Goal: Transaction & Acquisition: Subscribe to service/newsletter

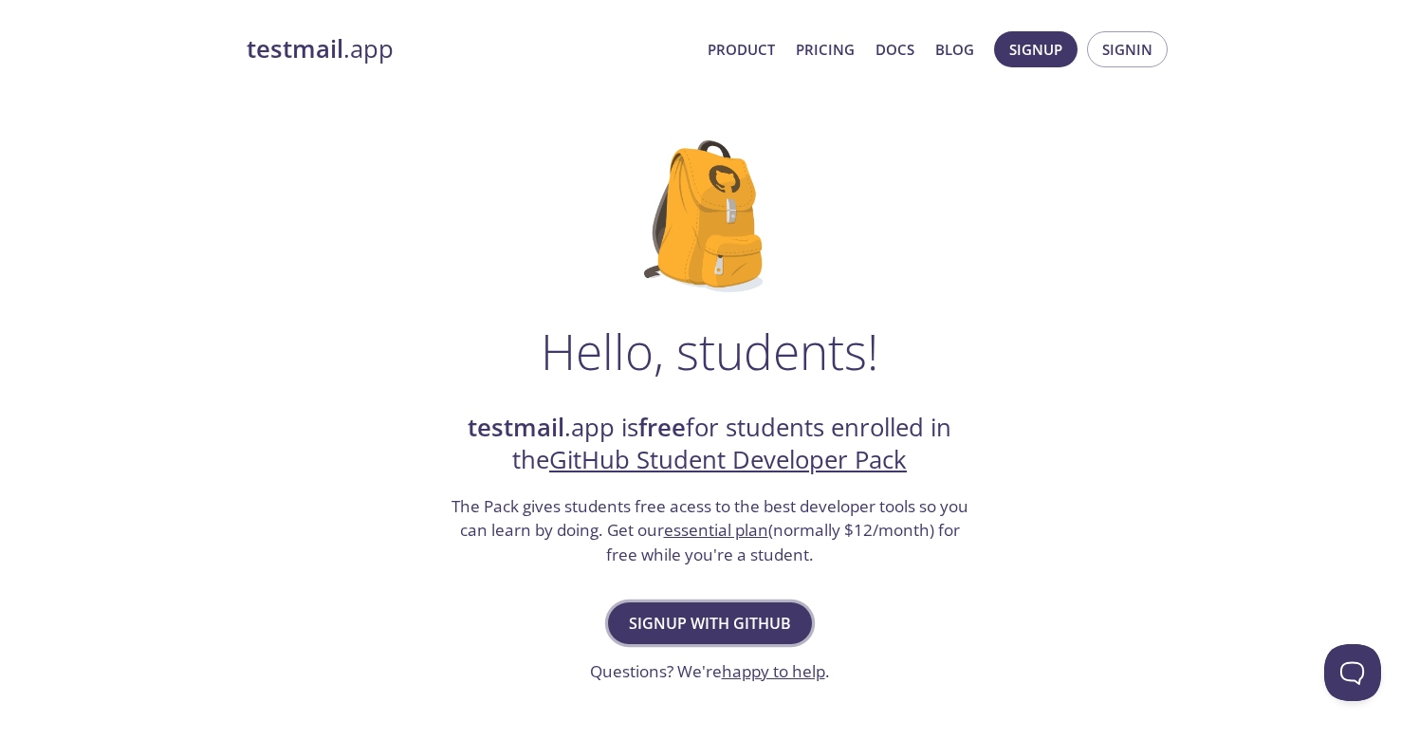
click at [723, 618] on span "Signup with GitHub" at bounding box center [710, 623] width 162 height 27
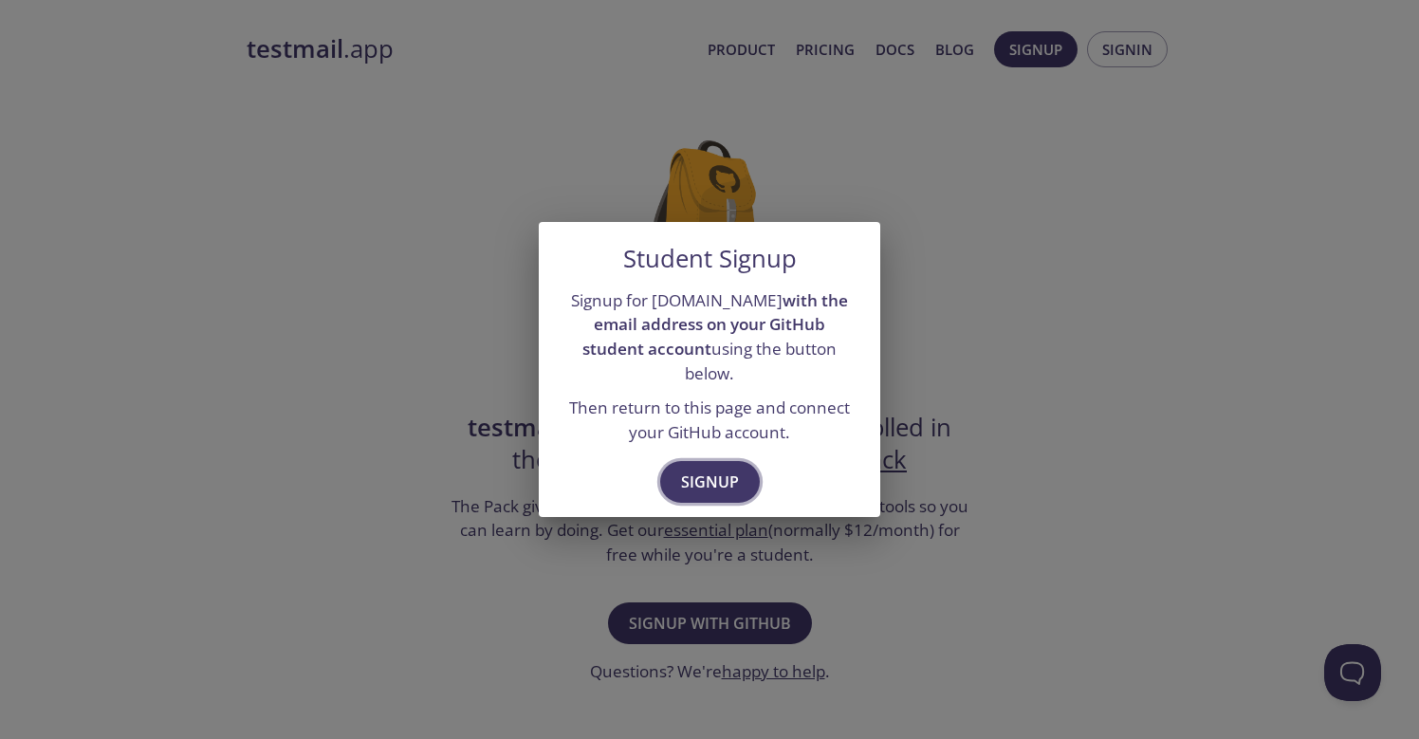
click at [717, 468] on span "Signup" at bounding box center [710, 481] width 58 height 27
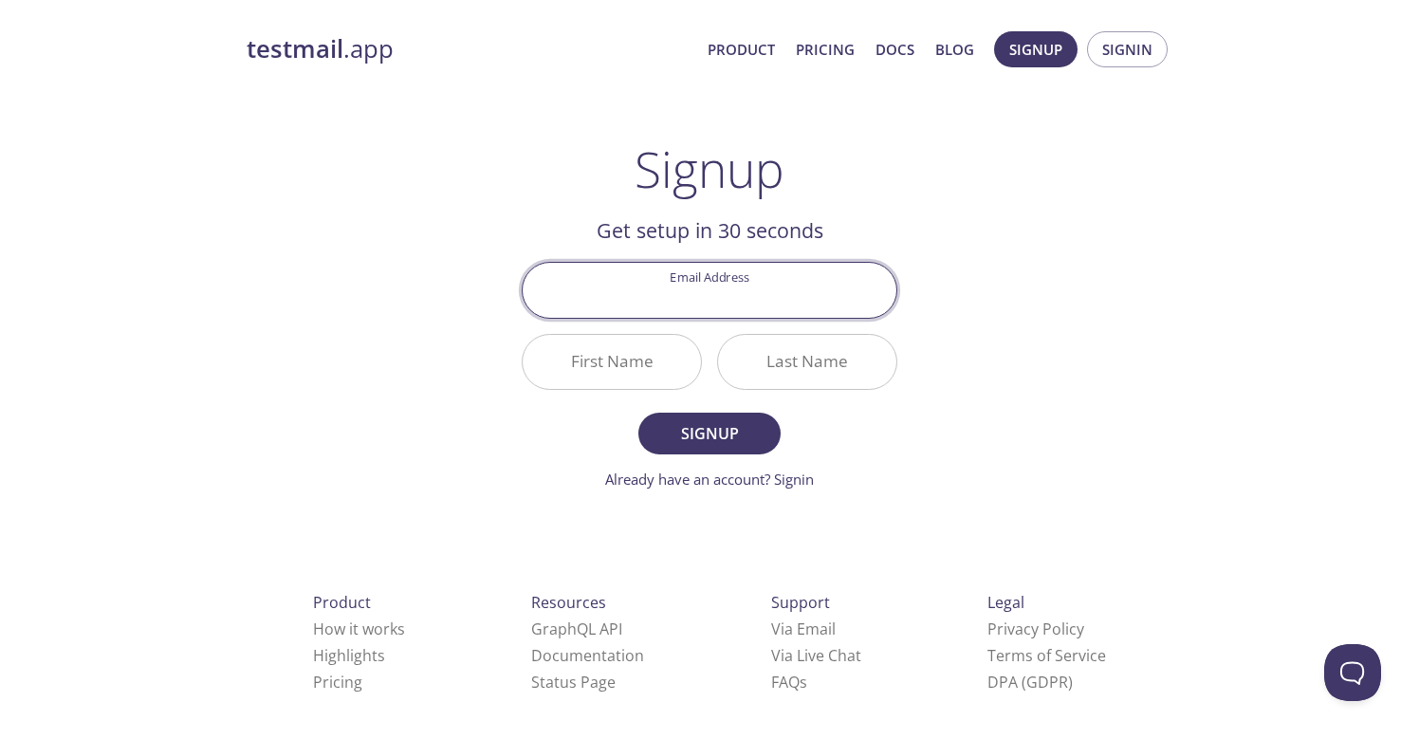
click at [725, 285] on input "Email Address" at bounding box center [710, 290] width 374 height 54
click at [990, 319] on div "testmail .app Product Pricing Docs Blog Signup Signin Signup Get setup in 30 se…" at bounding box center [709, 454] width 971 height 871
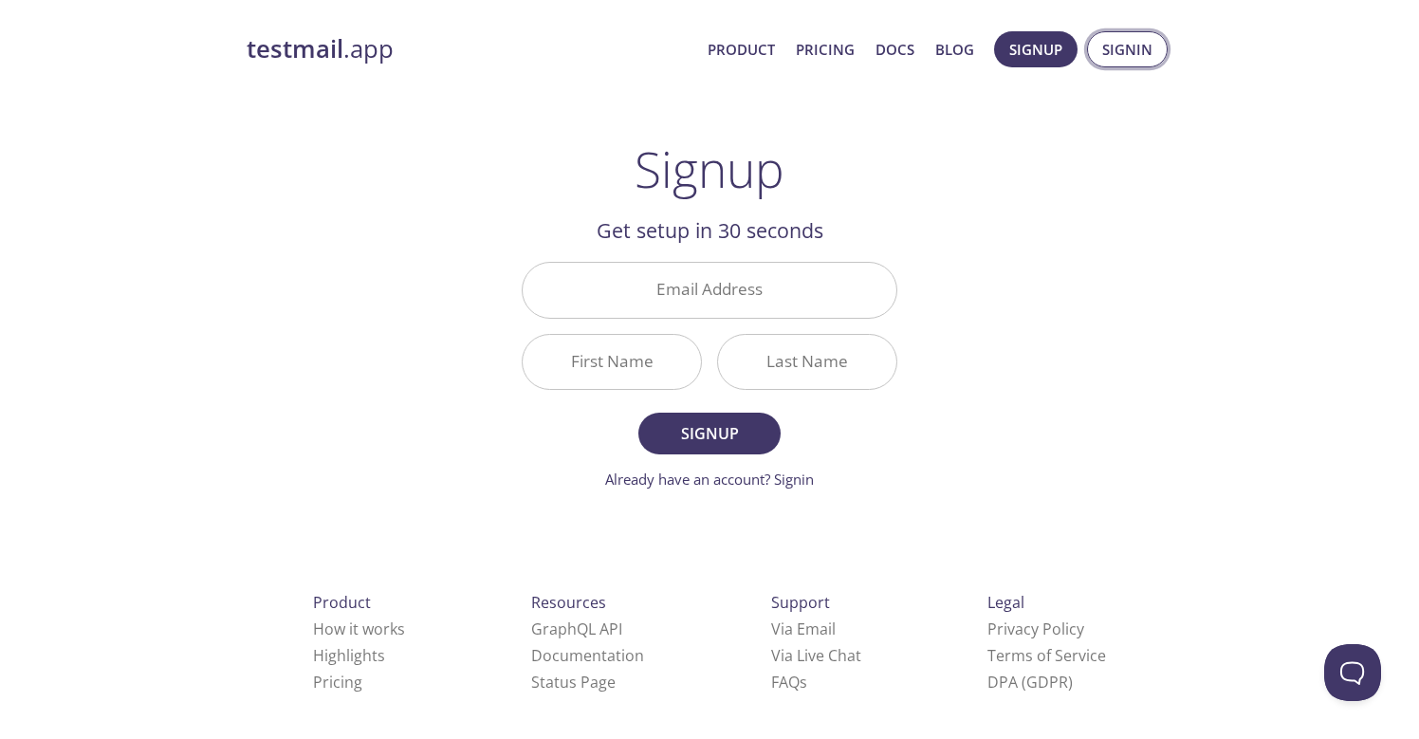
click at [1137, 60] on span "Signin" at bounding box center [1127, 49] width 50 height 25
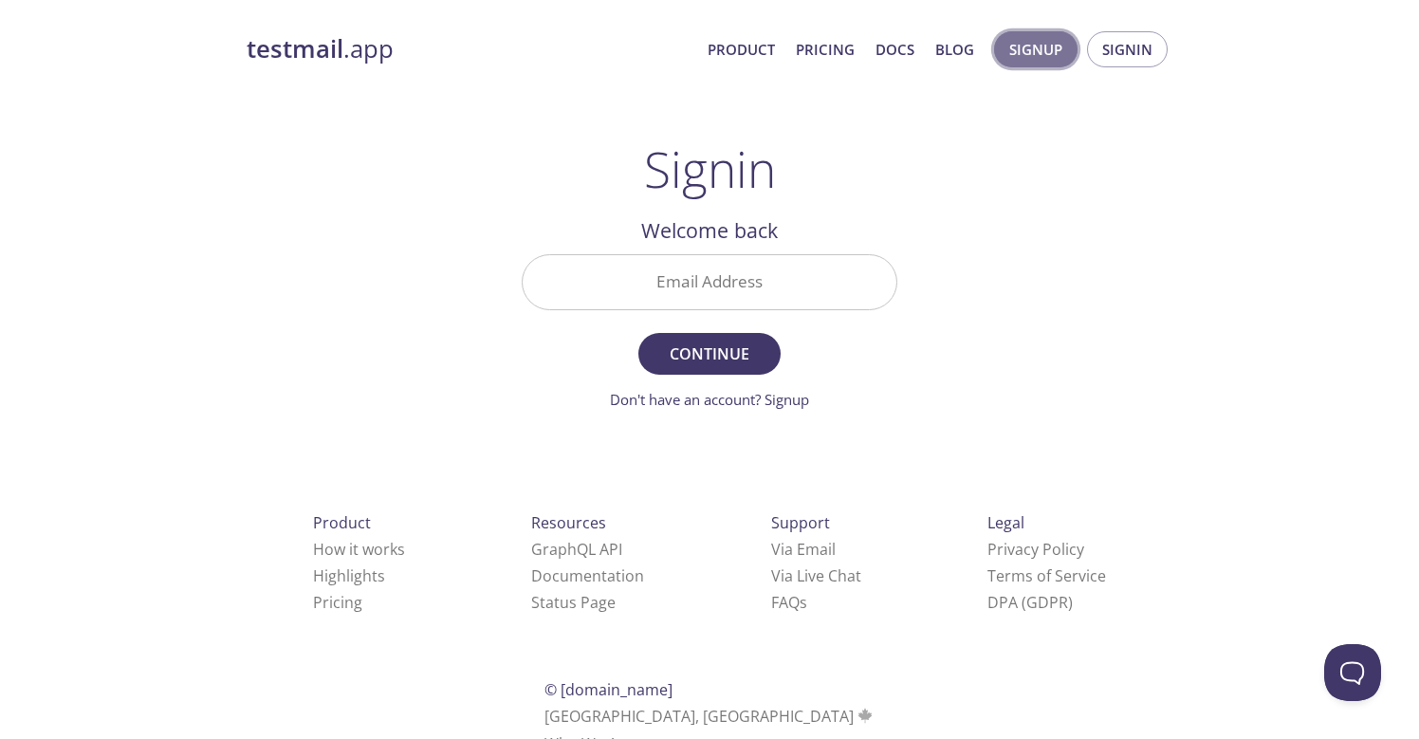
click at [1032, 46] on span "Signup" at bounding box center [1035, 49] width 53 height 25
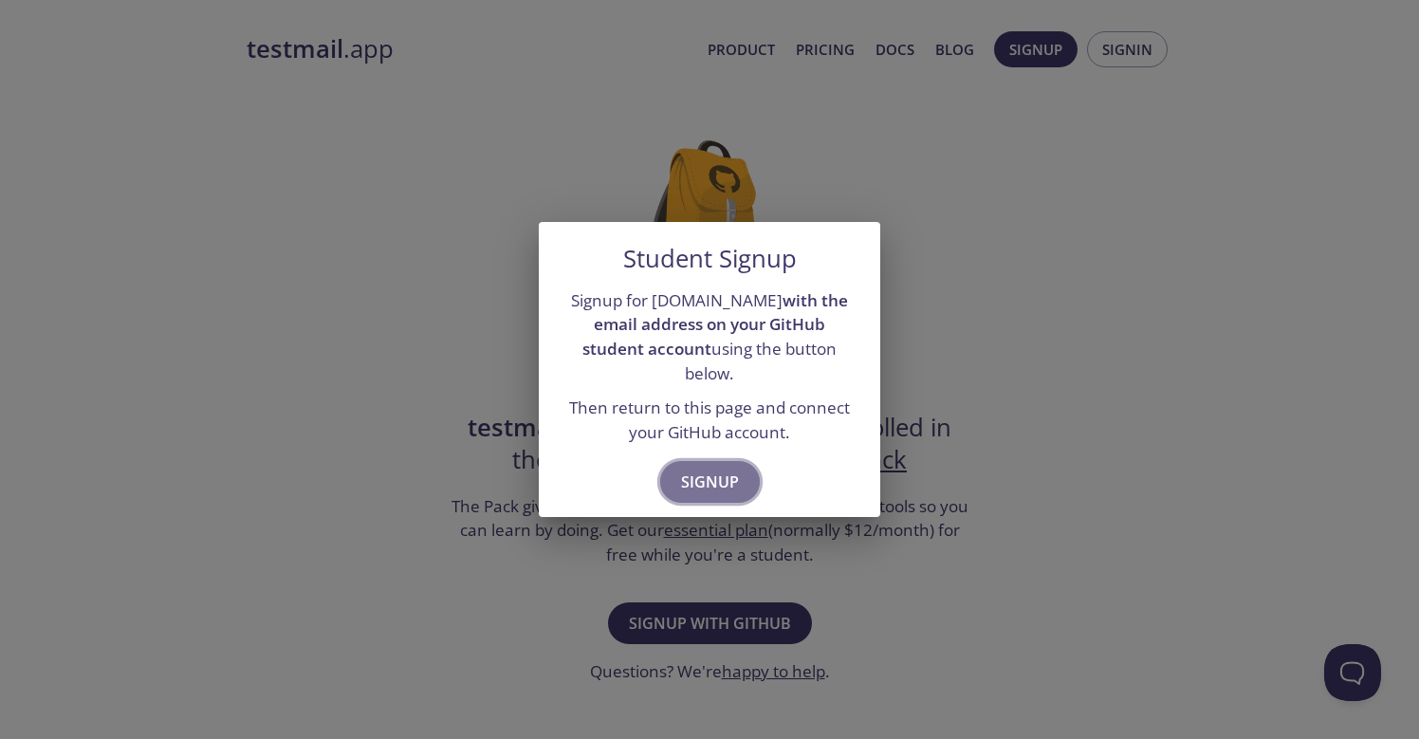
click at [721, 468] on span "Signup" at bounding box center [710, 481] width 58 height 27
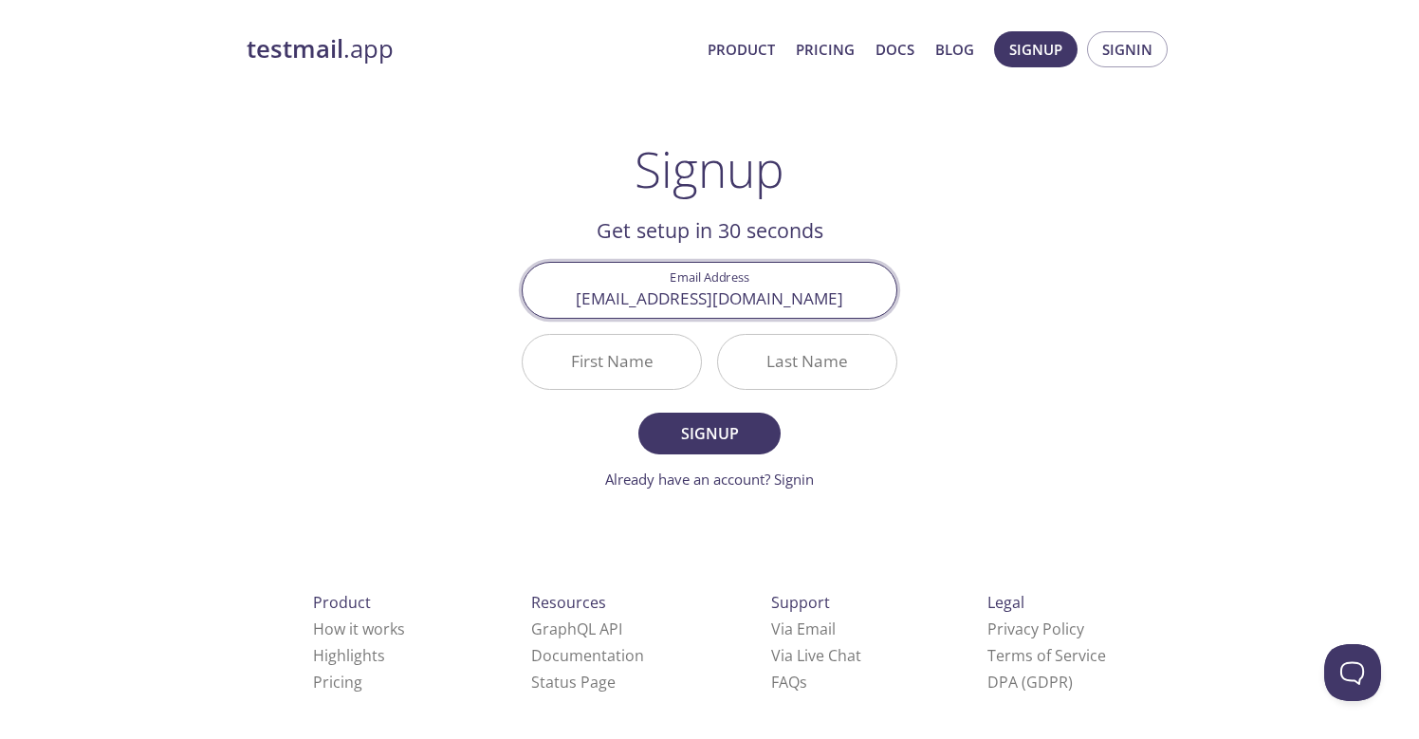
type input "[EMAIL_ADDRESS][DOMAIN_NAME]"
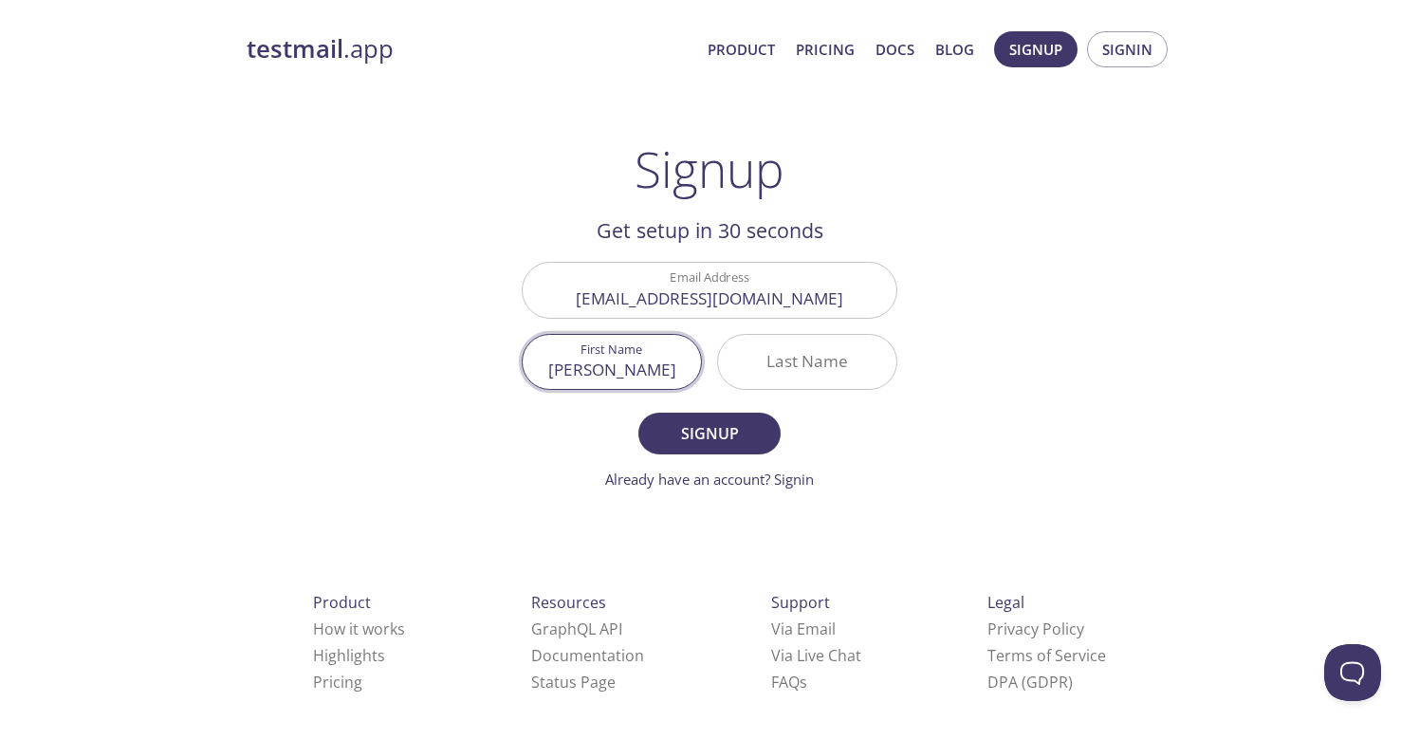
type input "[PERSON_NAME]"
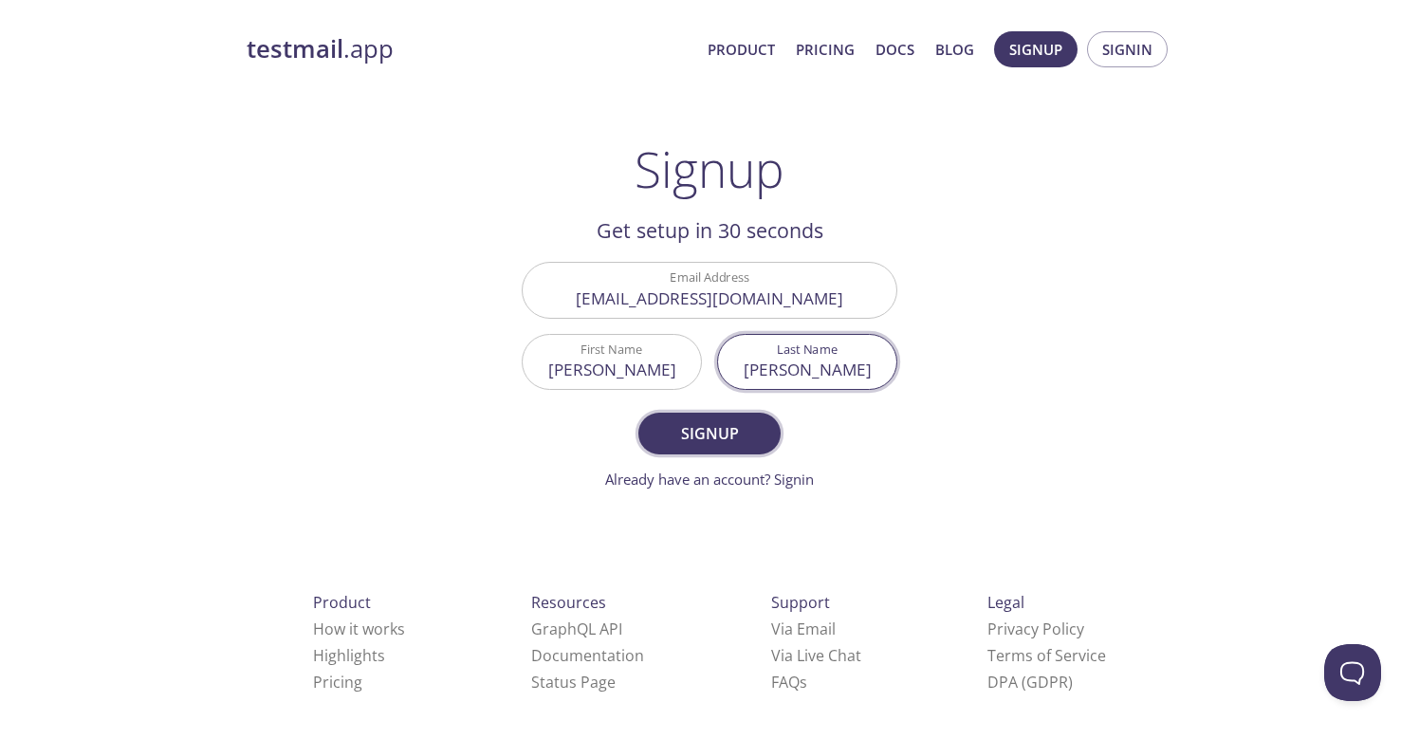
type input "[PERSON_NAME]"
click at [691, 448] on button "Signup" at bounding box center [709, 434] width 142 height 42
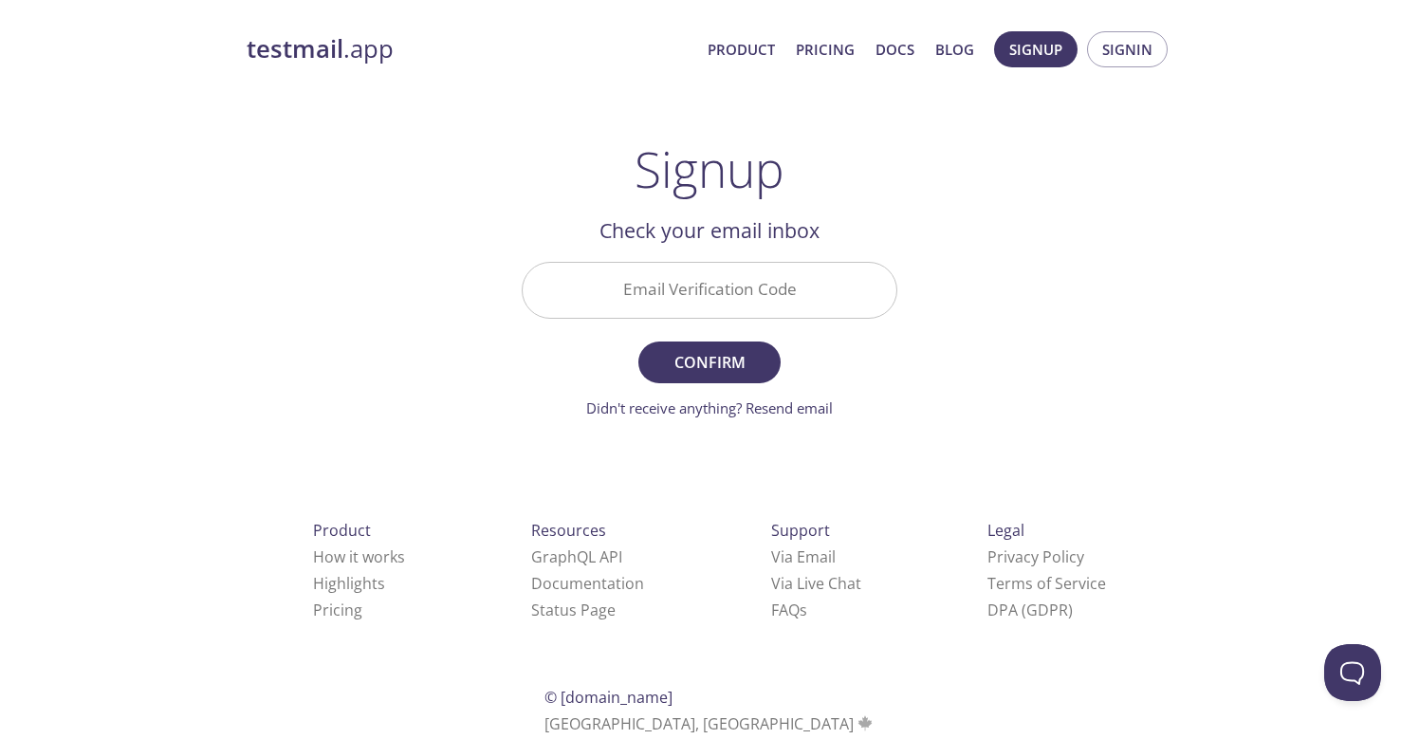
click at [817, 287] on input "Email Verification Code" at bounding box center [710, 290] width 374 height 54
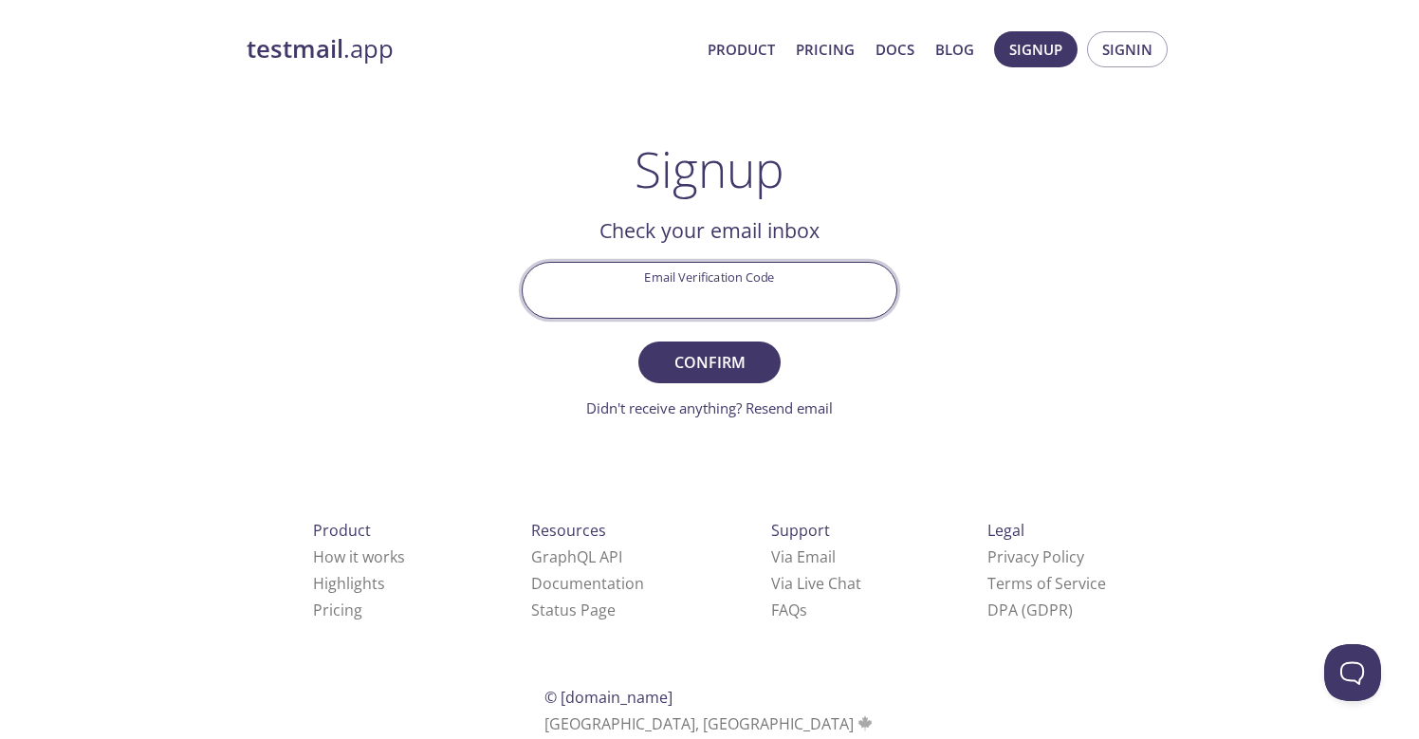
paste input "T76Z8S5"
type input "T76Z8S5"
click at [746, 374] on span "Confirm" at bounding box center [709, 362] width 101 height 27
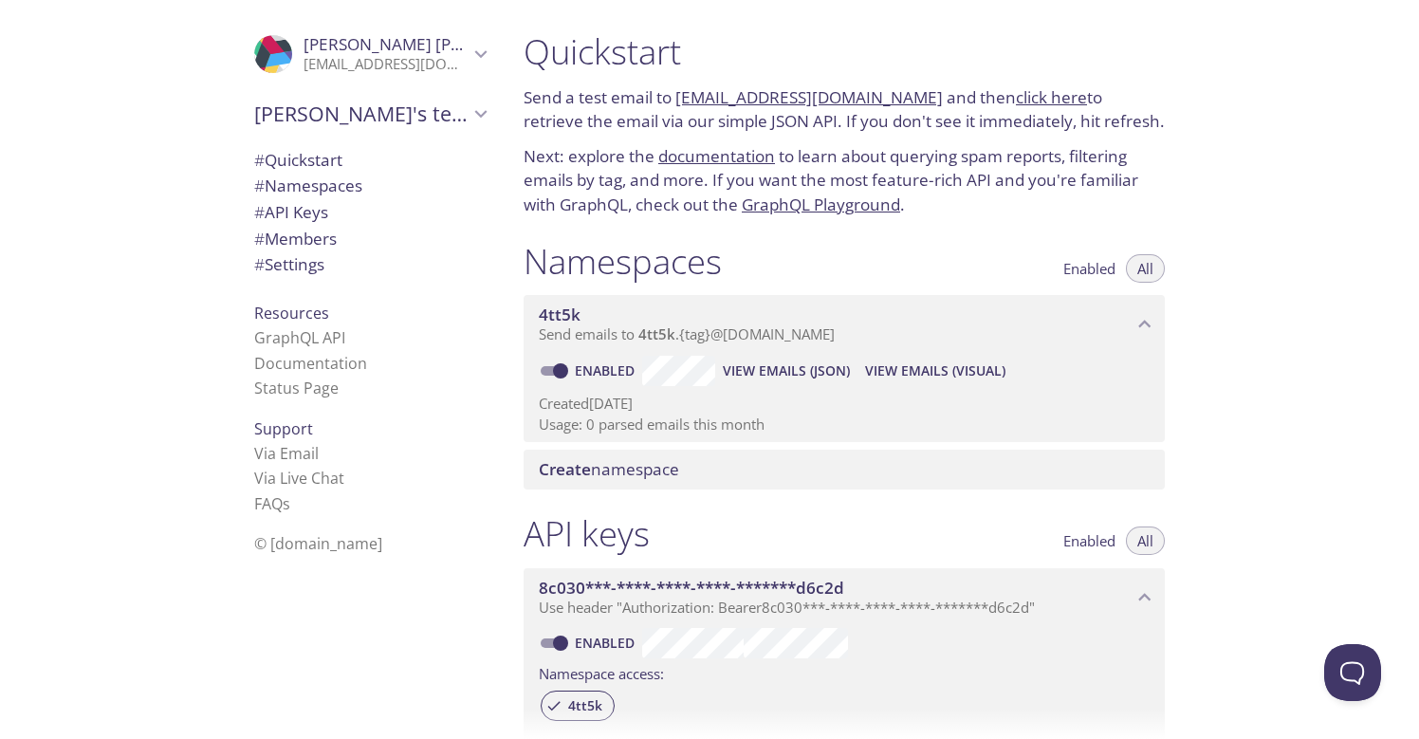
click at [594, 364] on link "Enabled" at bounding box center [607, 370] width 70 height 18
click at [594, 364] on input "Enabled" at bounding box center [560, 370] width 68 height 23
click at [594, 364] on link "Disabled" at bounding box center [608, 370] width 73 height 18
click at [579, 364] on input "Disabled" at bounding box center [545, 370] width 68 height 23
checkbox input "true"
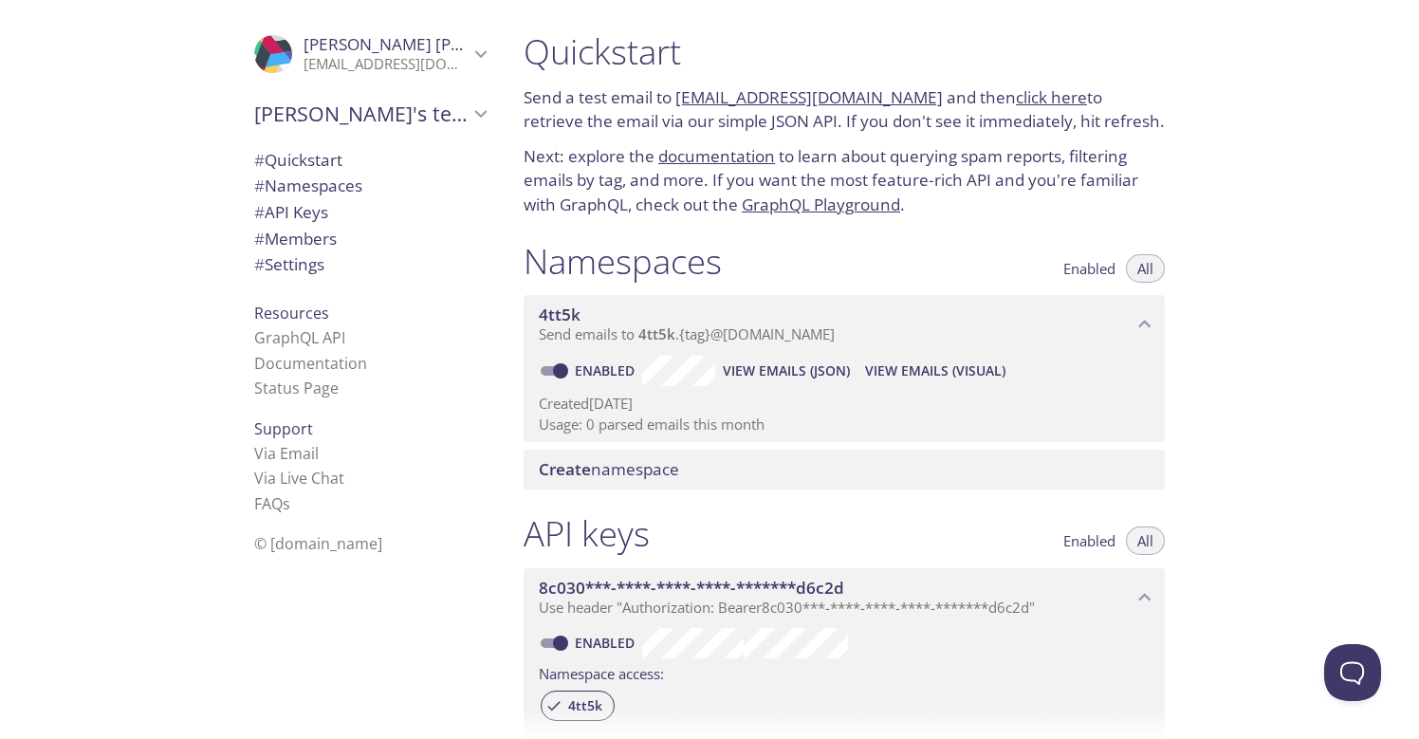
click at [1084, 541] on span "Enabled" at bounding box center [1089, 541] width 52 height 0
click at [1103, 268] on span "Enabled" at bounding box center [1089, 268] width 52 height 0
click at [1140, 268] on span "All" at bounding box center [1145, 268] width 16 height 0
click at [1142, 541] on span "All" at bounding box center [1145, 541] width 16 height 0
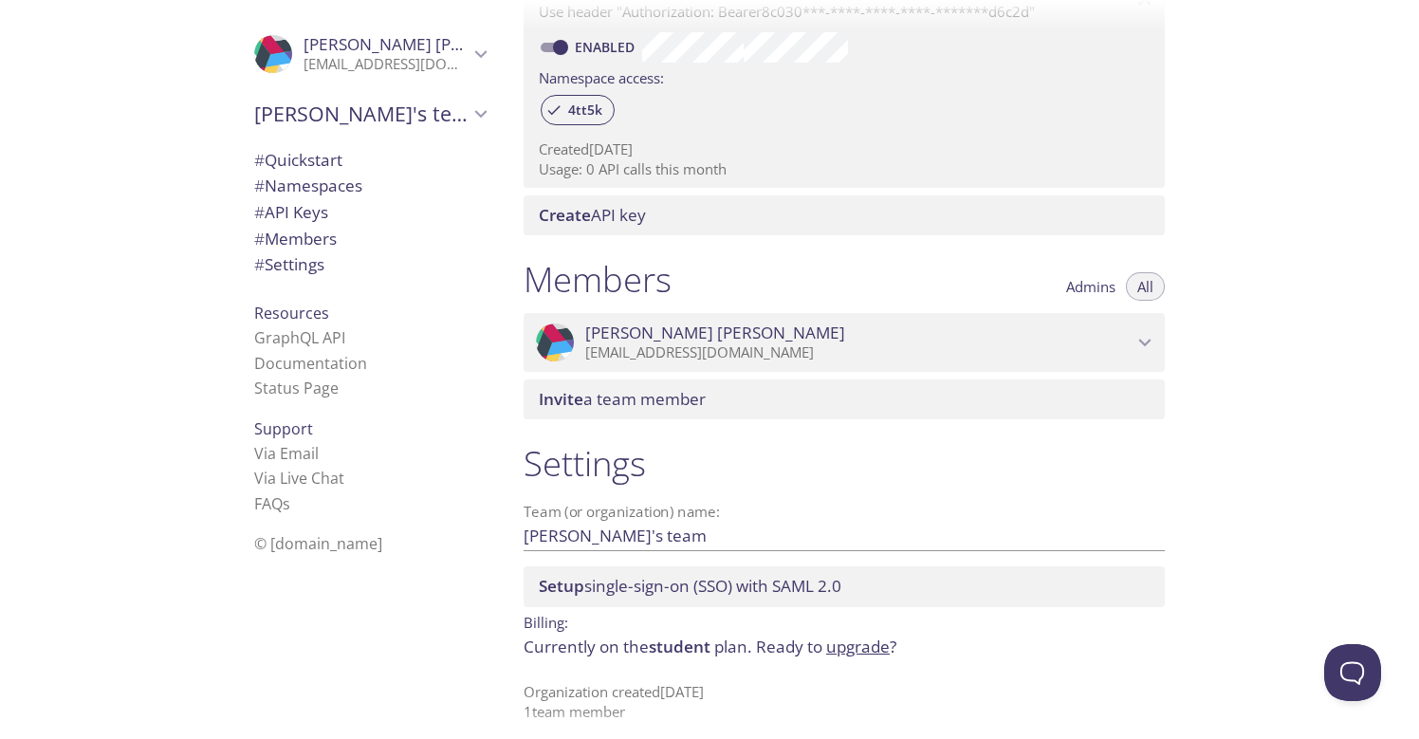
scroll to position [594, 0]
click at [915, 345] on p "[EMAIL_ADDRESS][DOMAIN_NAME]" at bounding box center [858, 354] width 547 height 19
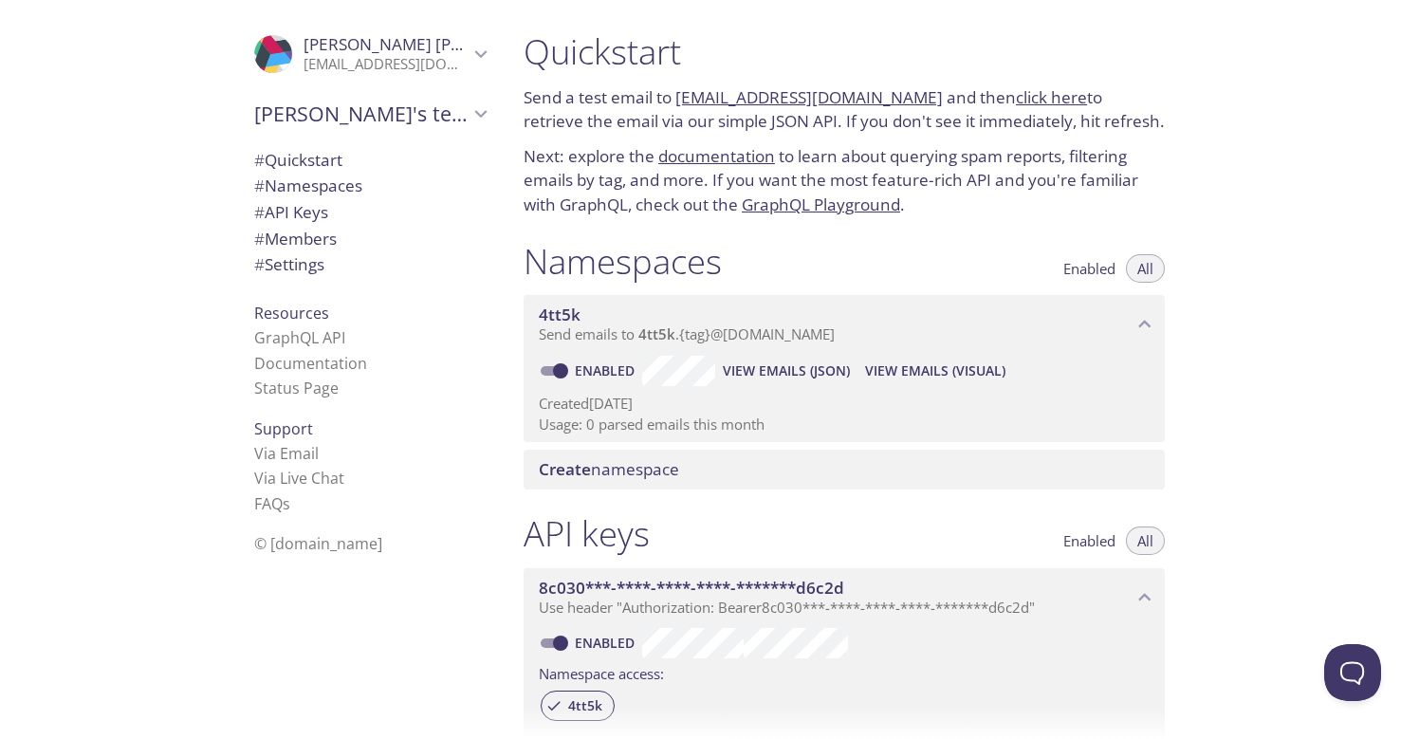
scroll to position [0, 0]
